Goal: Task Accomplishment & Management: Use online tool/utility

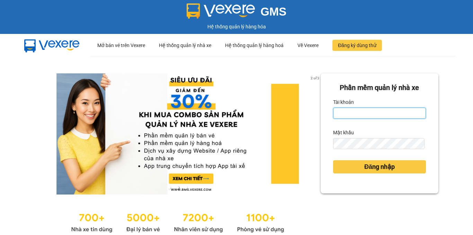
click at [346, 113] on input "Tài khoản" at bounding box center [379, 113] width 93 height 11
type input "hangct2.phuongnam"
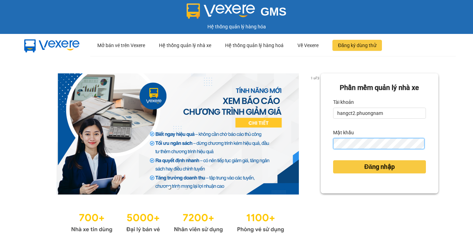
click at [333, 160] on button "Đăng nhập" at bounding box center [379, 166] width 93 height 13
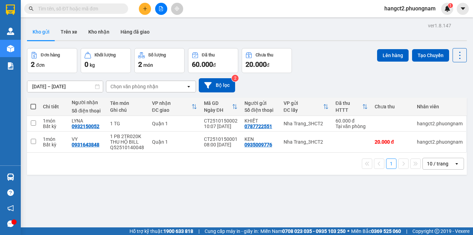
click at [159, 9] on icon "file-add" at bounding box center [161, 8] width 5 height 5
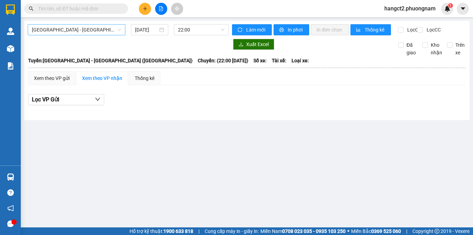
click at [76, 29] on span "Sài Gòn - Nha Trang (Hàng Hoá)" at bounding box center [76, 30] width 89 height 10
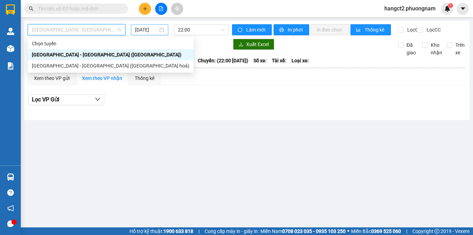
click at [143, 32] on input "15/10/2025" at bounding box center [146, 30] width 23 height 8
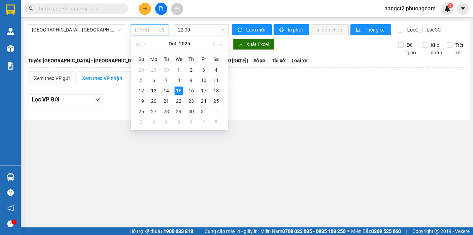
click at [164, 88] on div "14" at bounding box center [166, 91] width 8 height 8
type input "14/10/2025"
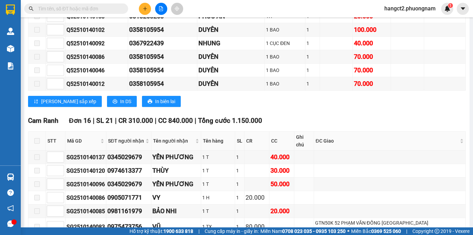
scroll to position [5679, 0]
